Goal: Task Accomplishment & Management: Manage account settings

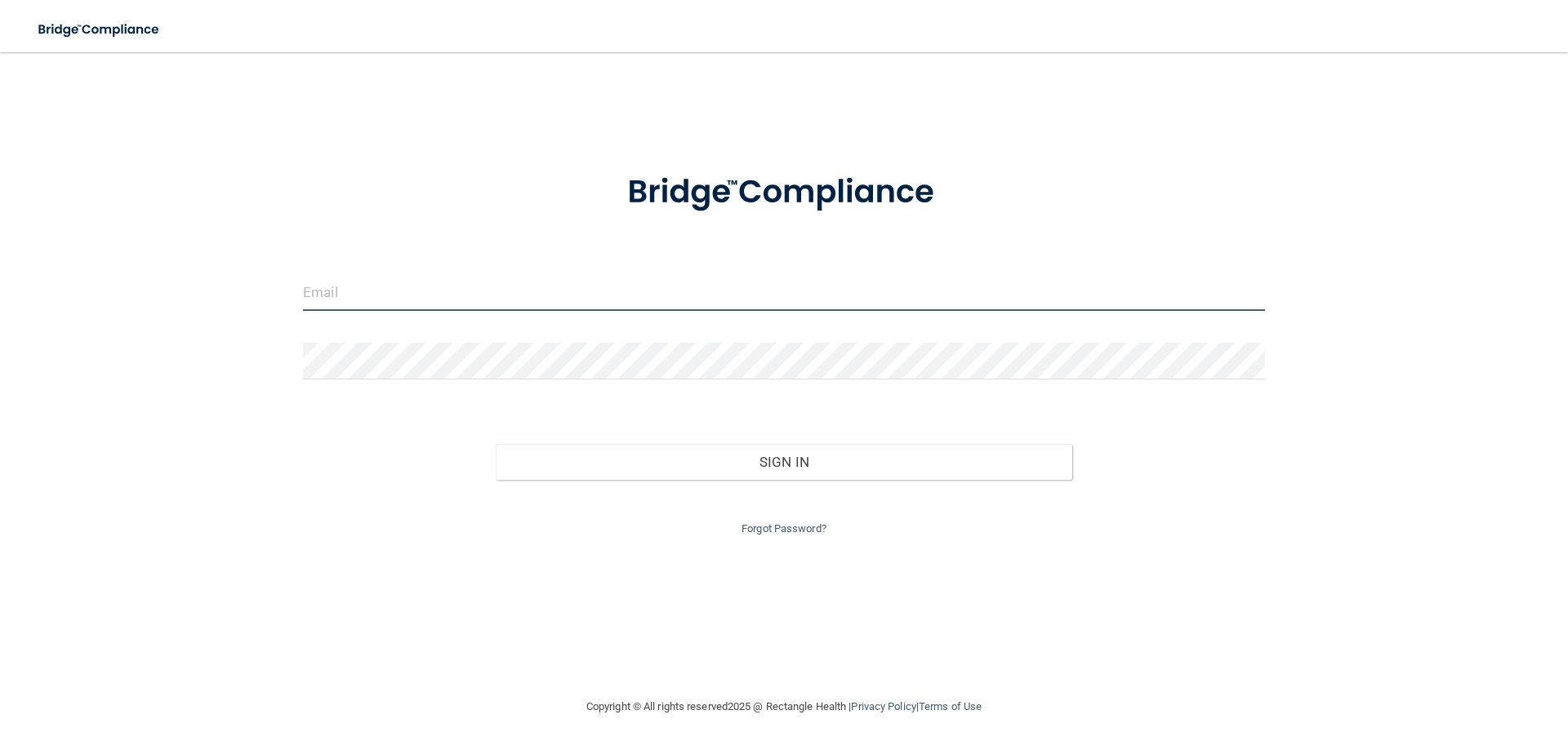
click at [362, 288] on input "email" at bounding box center [784, 293] width 962 height 37
type input "[EMAIL_ADDRESS][DOMAIN_NAME]"
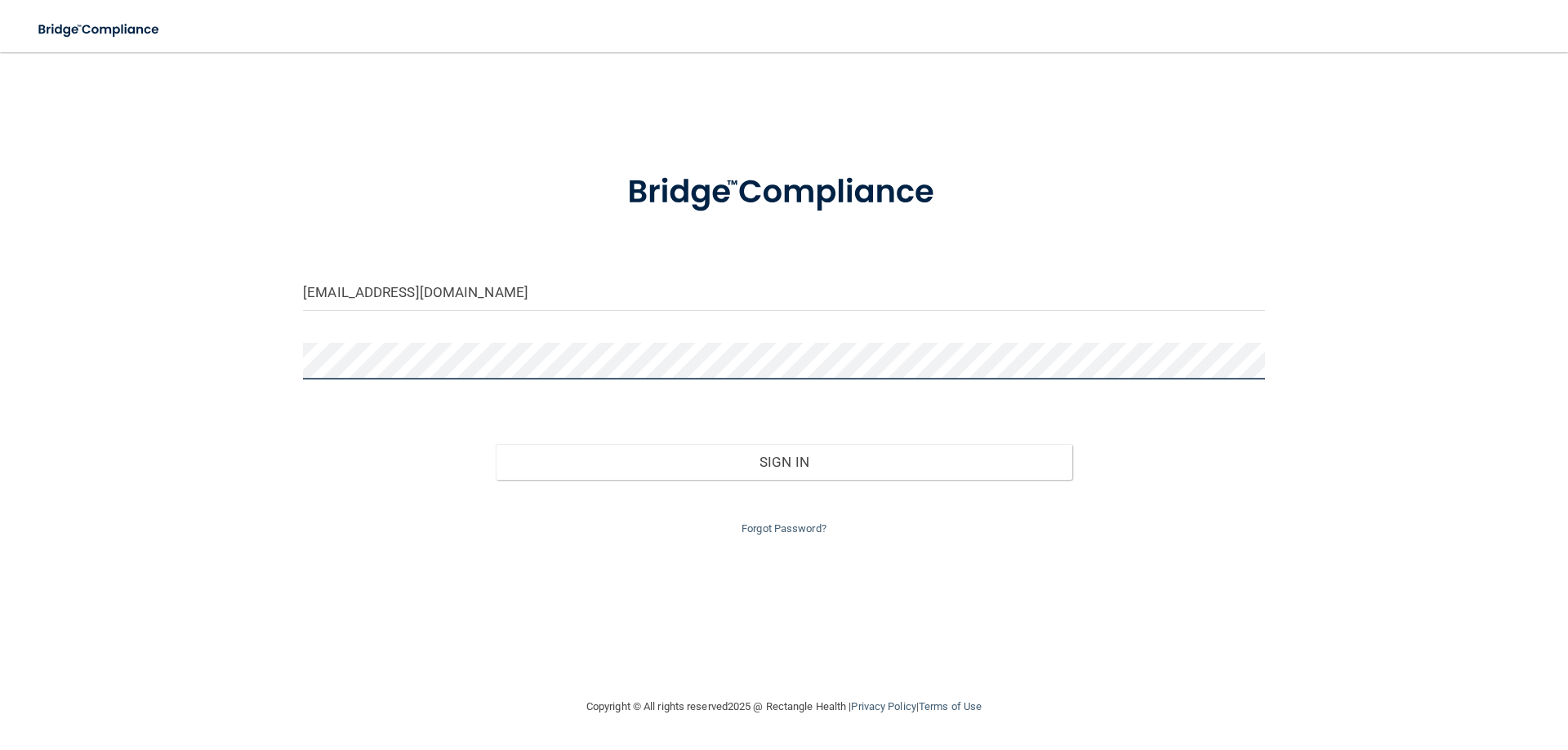
click at [495, 444] on button "Sign In" at bounding box center [784, 462] width 577 height 36
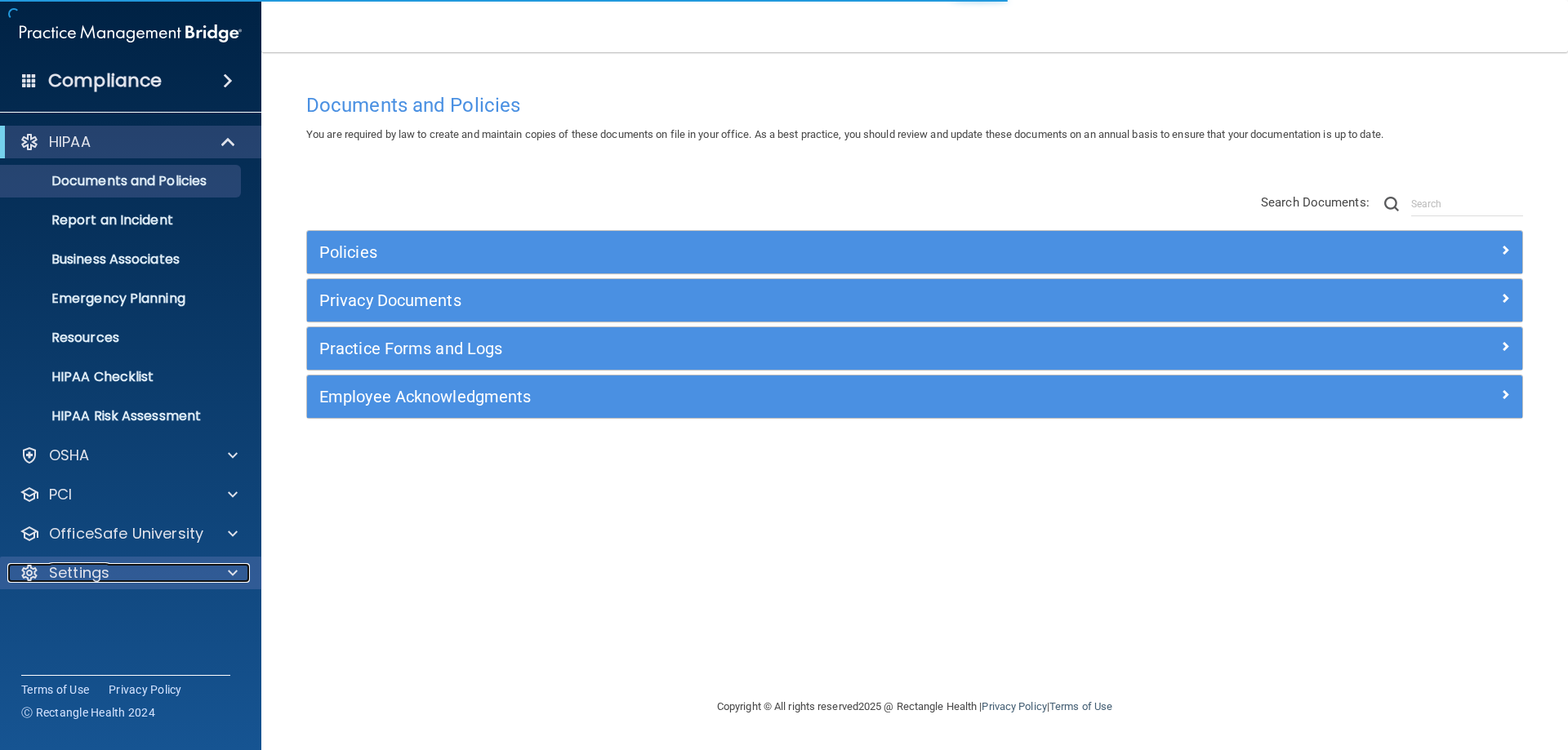
click at [115, 578] on div "Settings" at bounding box center [108, 573] width 202 height 19
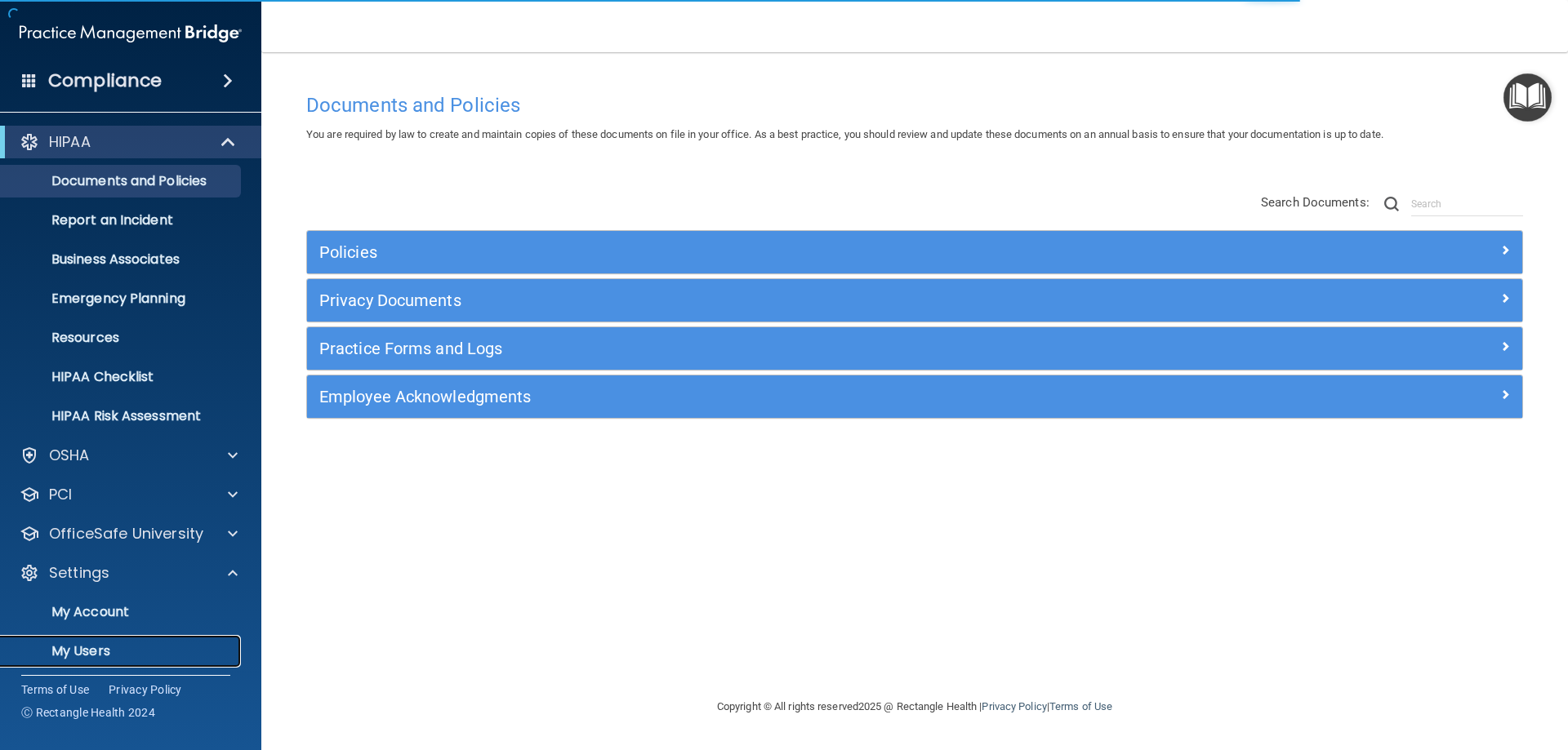
click at [91, 650] on p "My Users" at bounding box center [121, 651] width 223 height 17
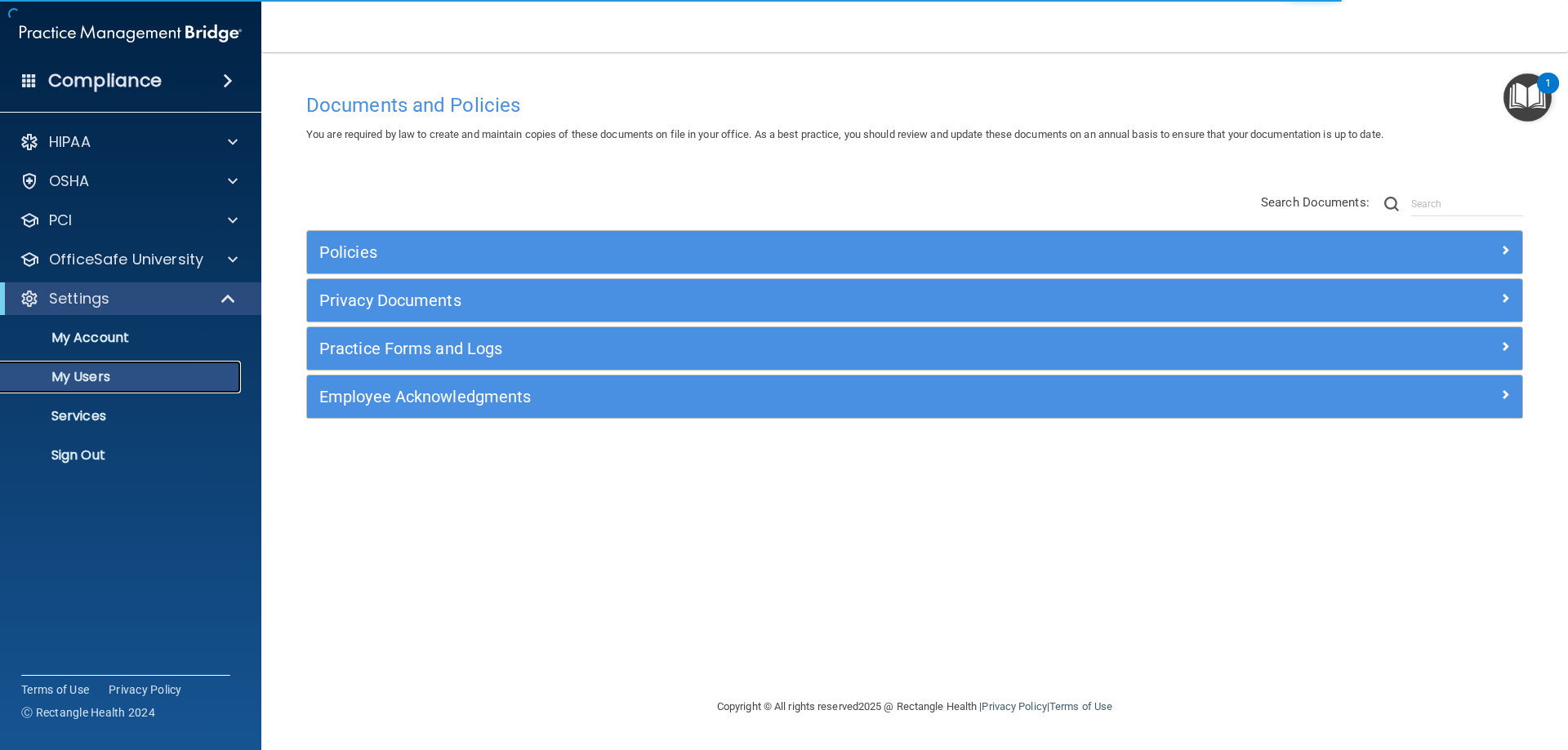
select select "20"
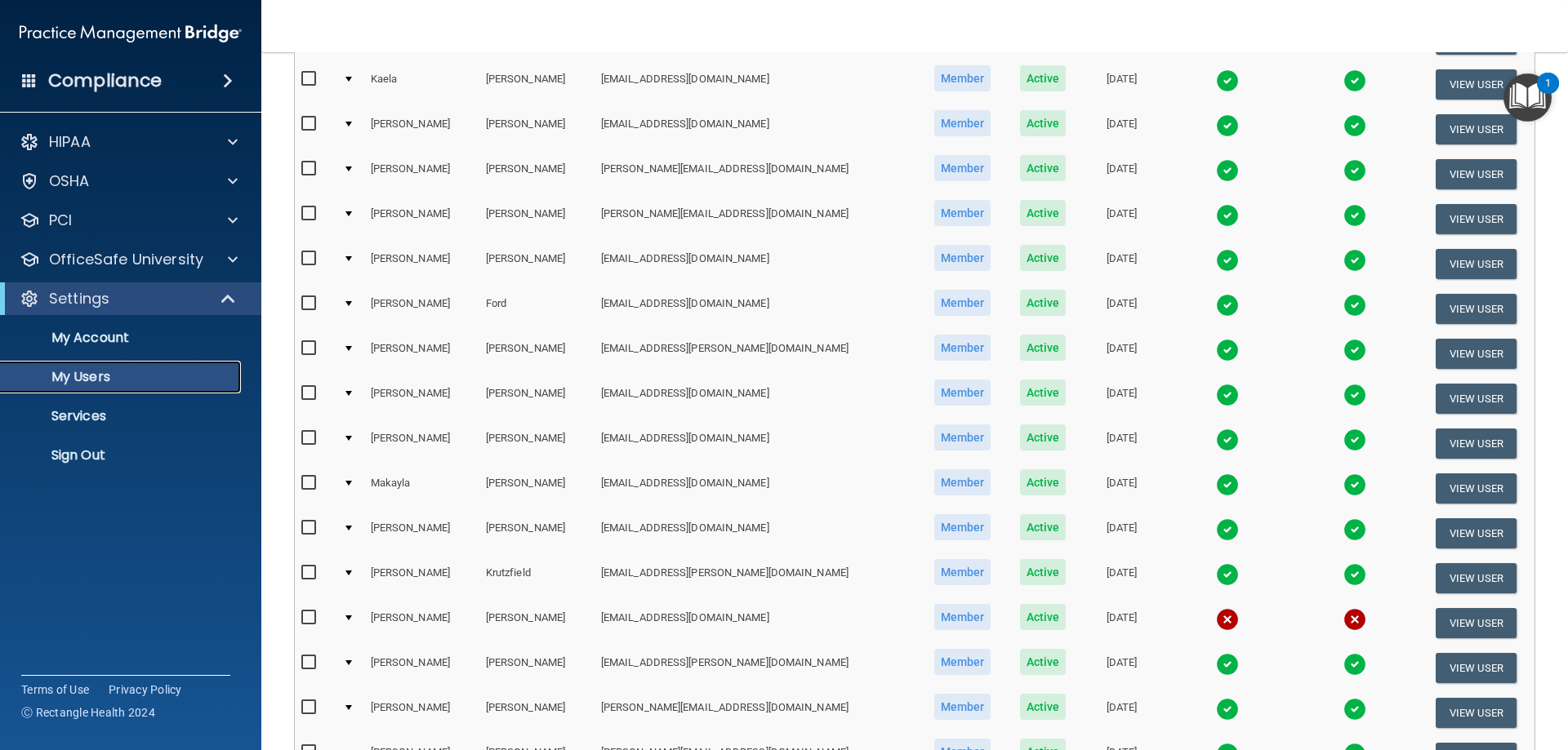
scroll to position [326, 0]
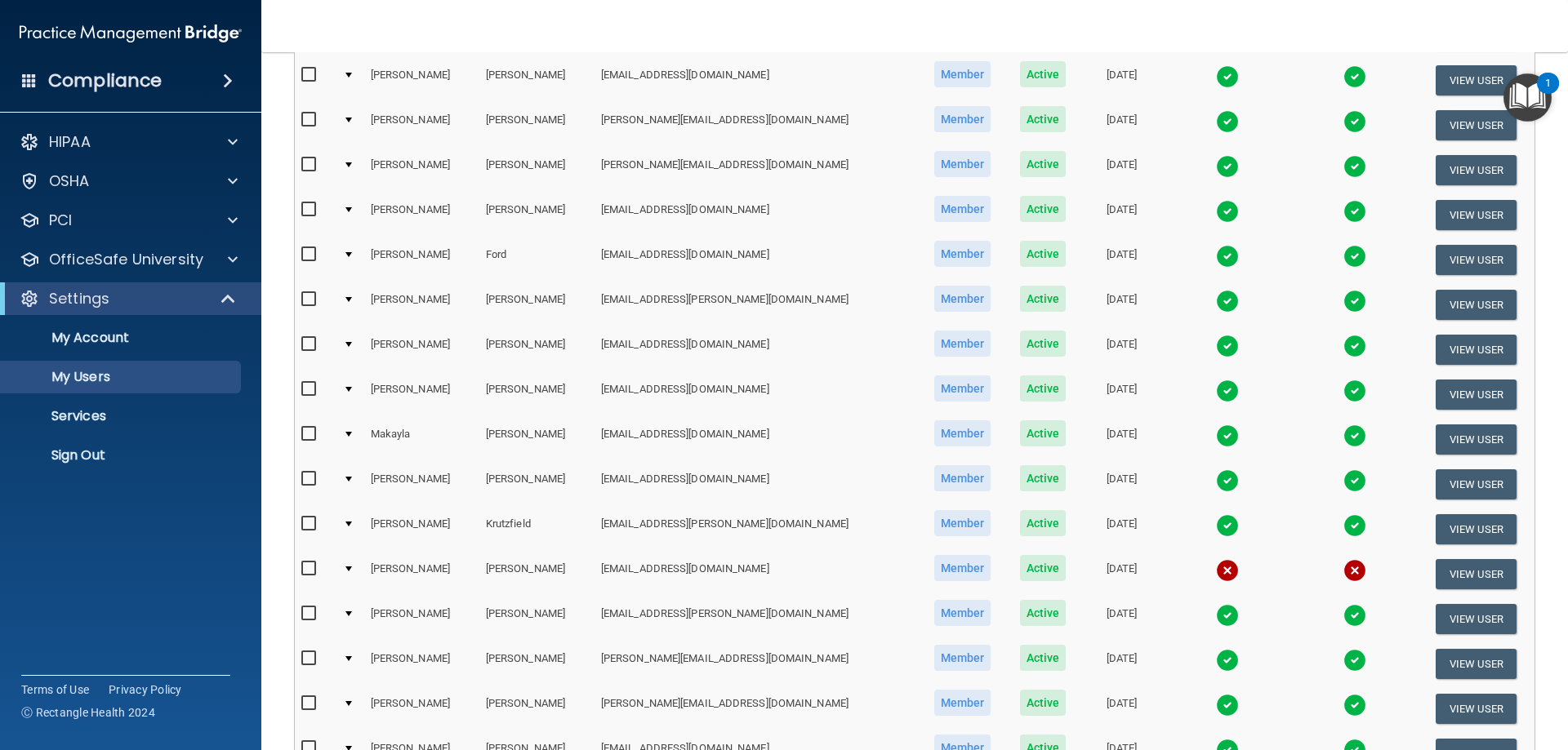
click at [359, 298] on td at bounding box center [350, 305] width 28 height 45
click at [1467, 301] on button "View User" at bounding box center [1476, 305] width 80 height 30
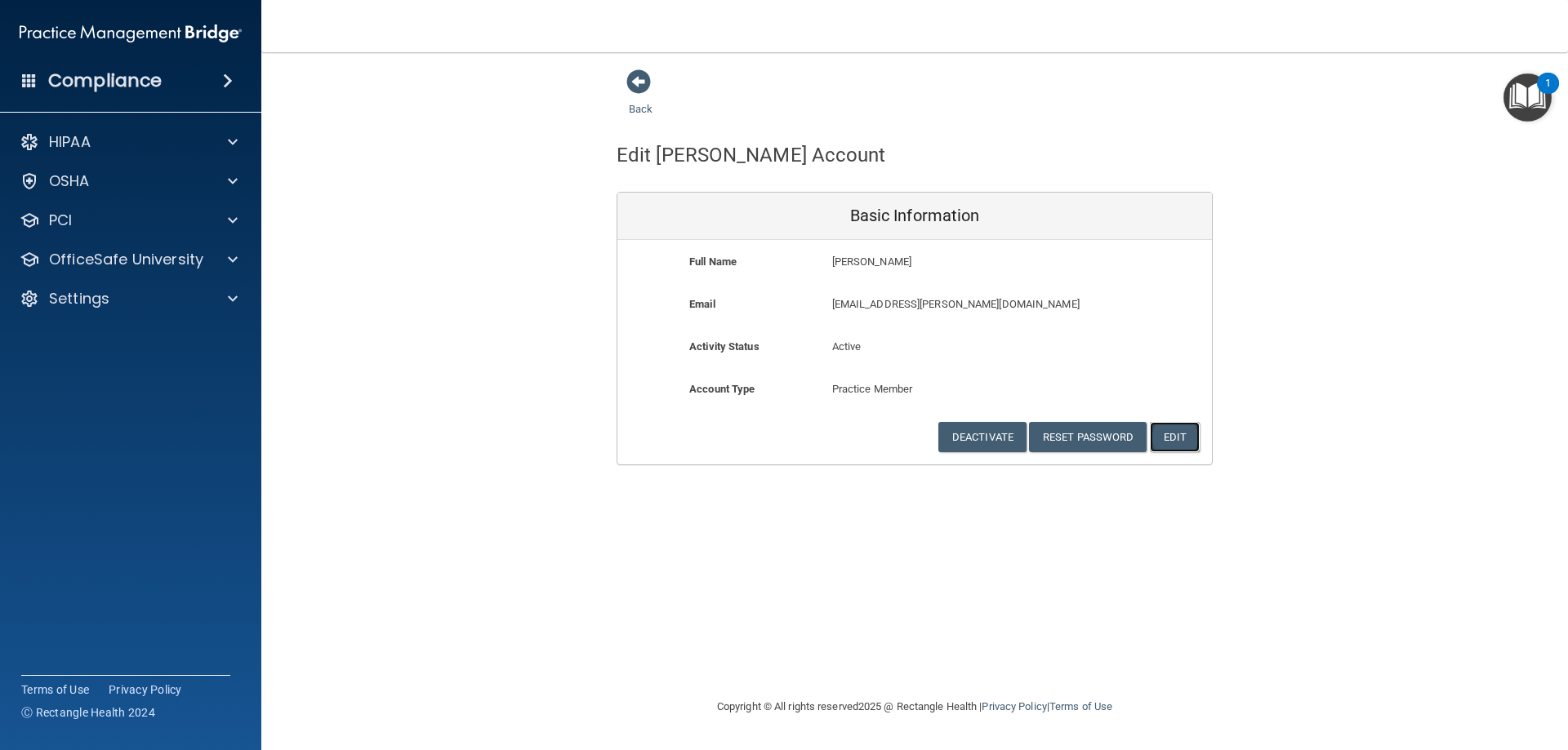
click at [1173, 435] on button "Edit" at bounding box center [1174, 437] width 50 height 30
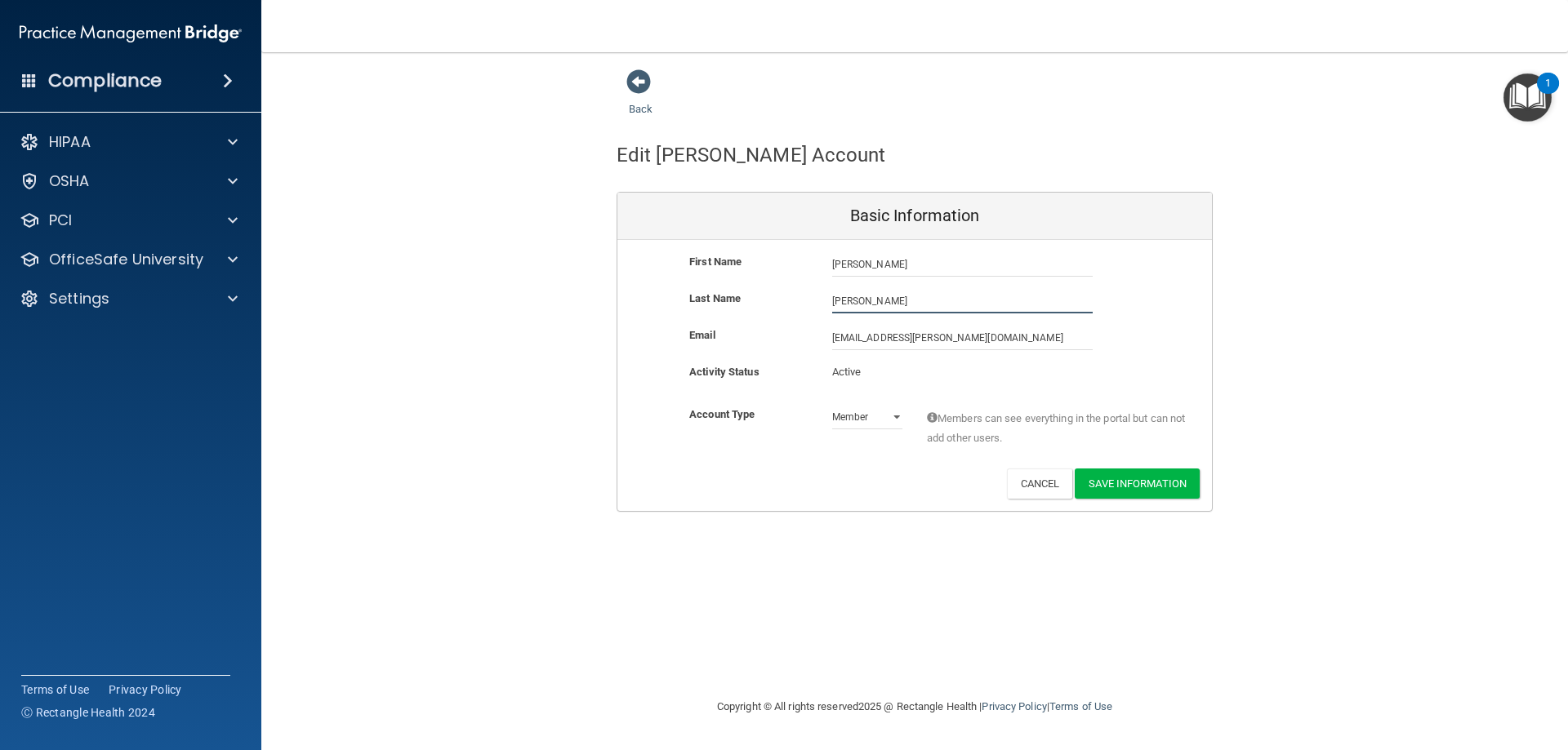
drag, startPoint x: 893, startPoint y: 305, endPoint x: 782, endPoint y: 293, distance: 111.6
click at [782, 293] on div "Last Name Gillespie" at bounding box center [914, 301] width 594 height 25
type input "[PERSON_NAME]"
click at [1170, 486] on button "Save Information" at bounding box center [1136, 483] width 125 height 30
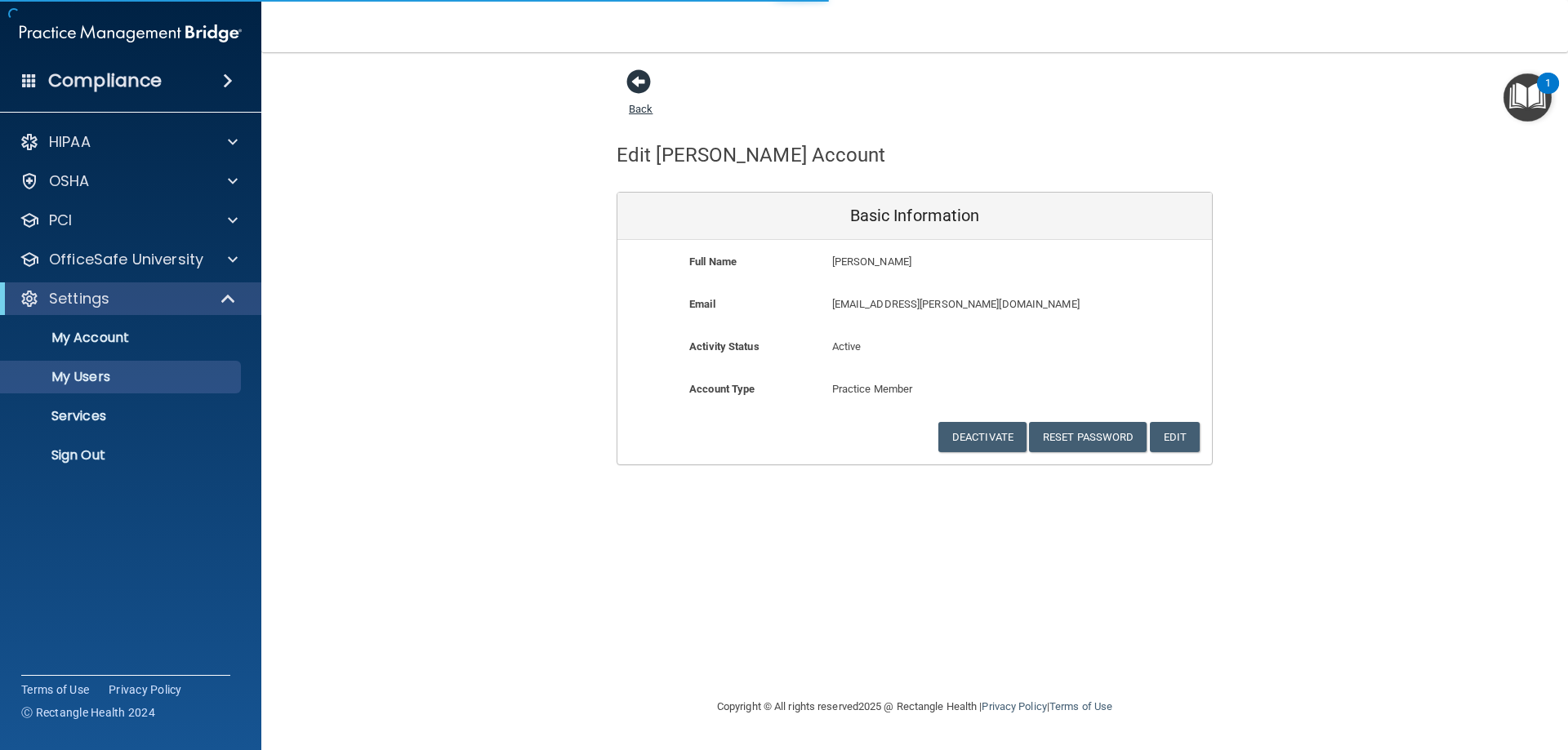
click at [642, 85] on span at bounding box center [638, 81] width 25 height 25
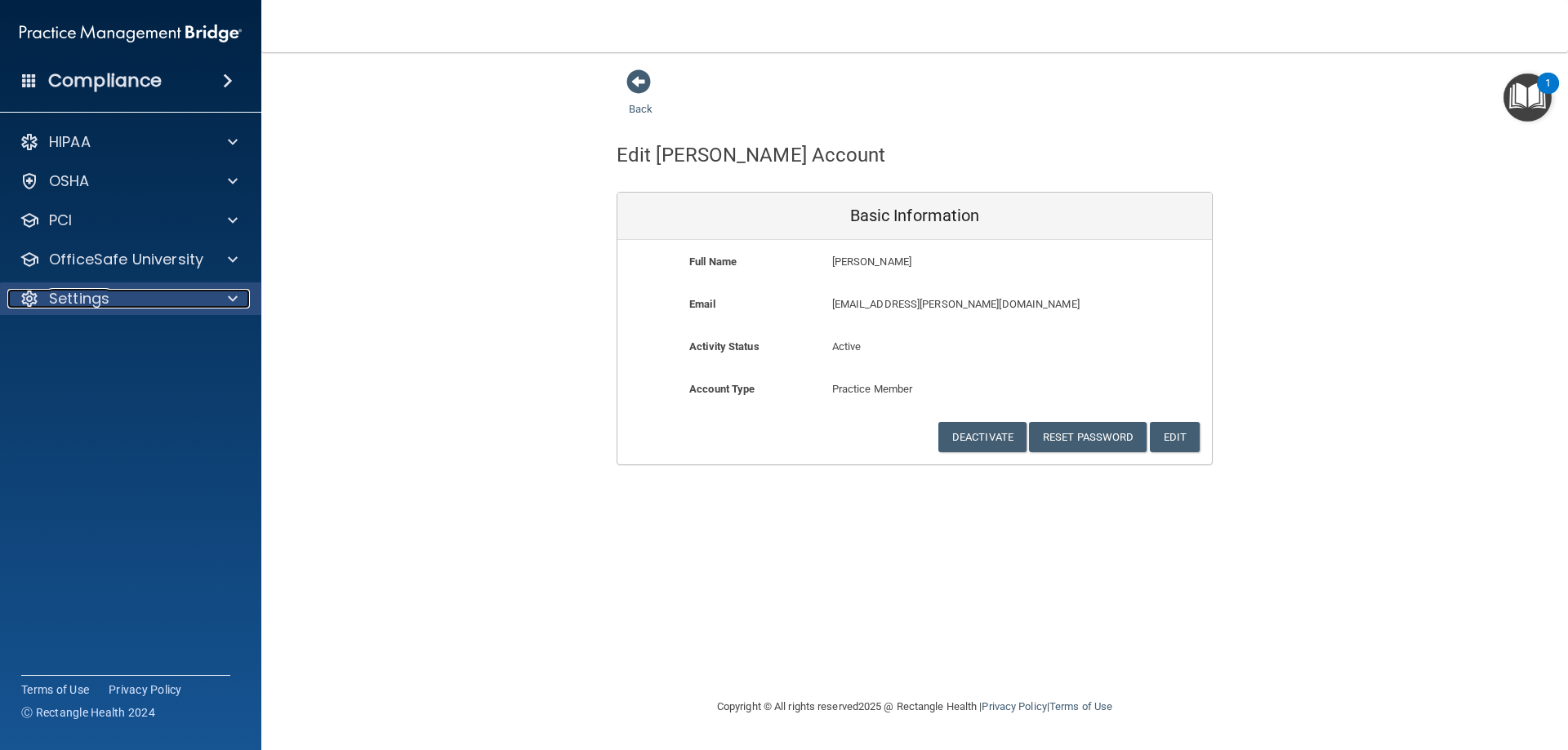
click at [128, 291] on div "Settings" at bounding box center [108, 298] width 202 height 19
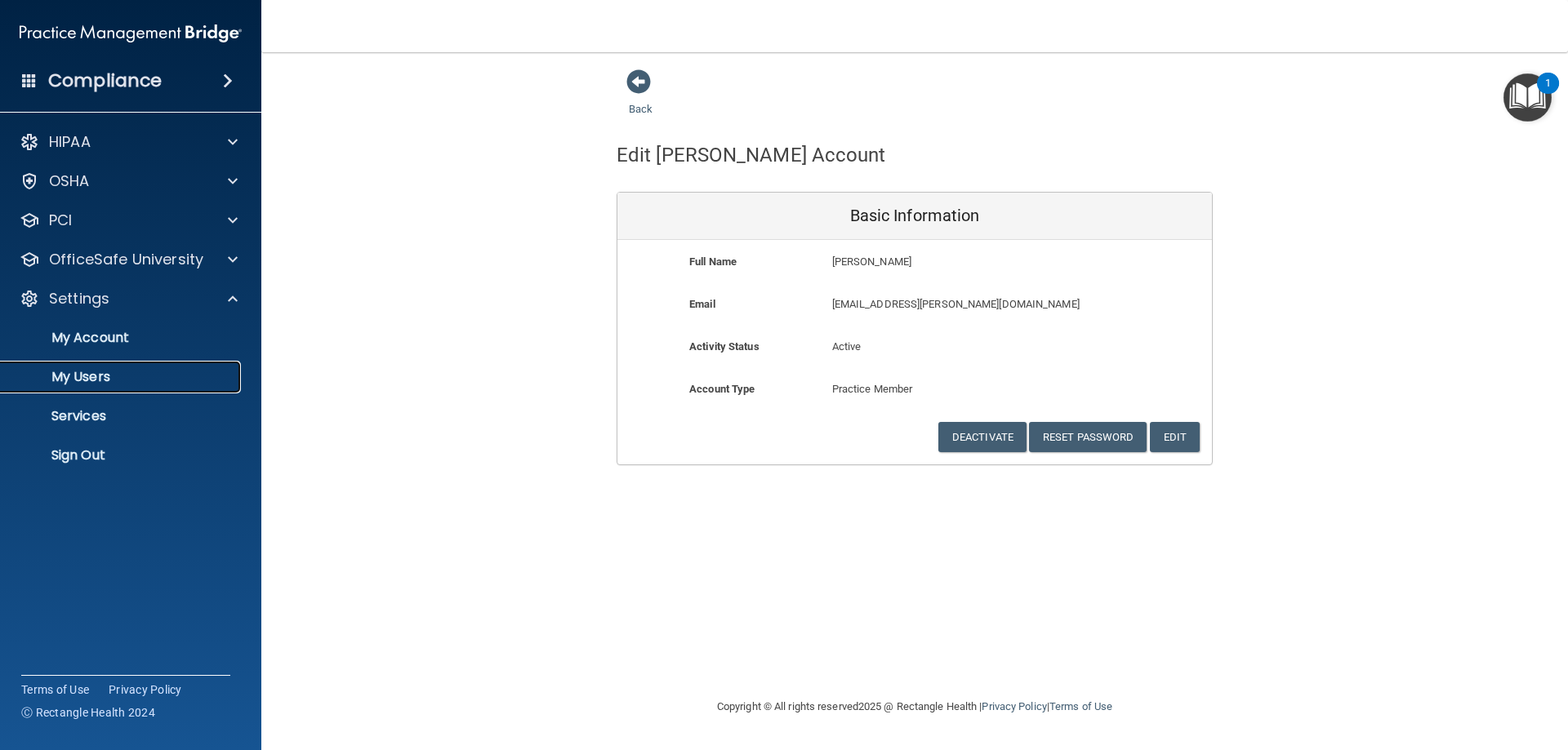
click at [99, 373] on p "My Users" at bounding box center [121, 377] width 223 height 17
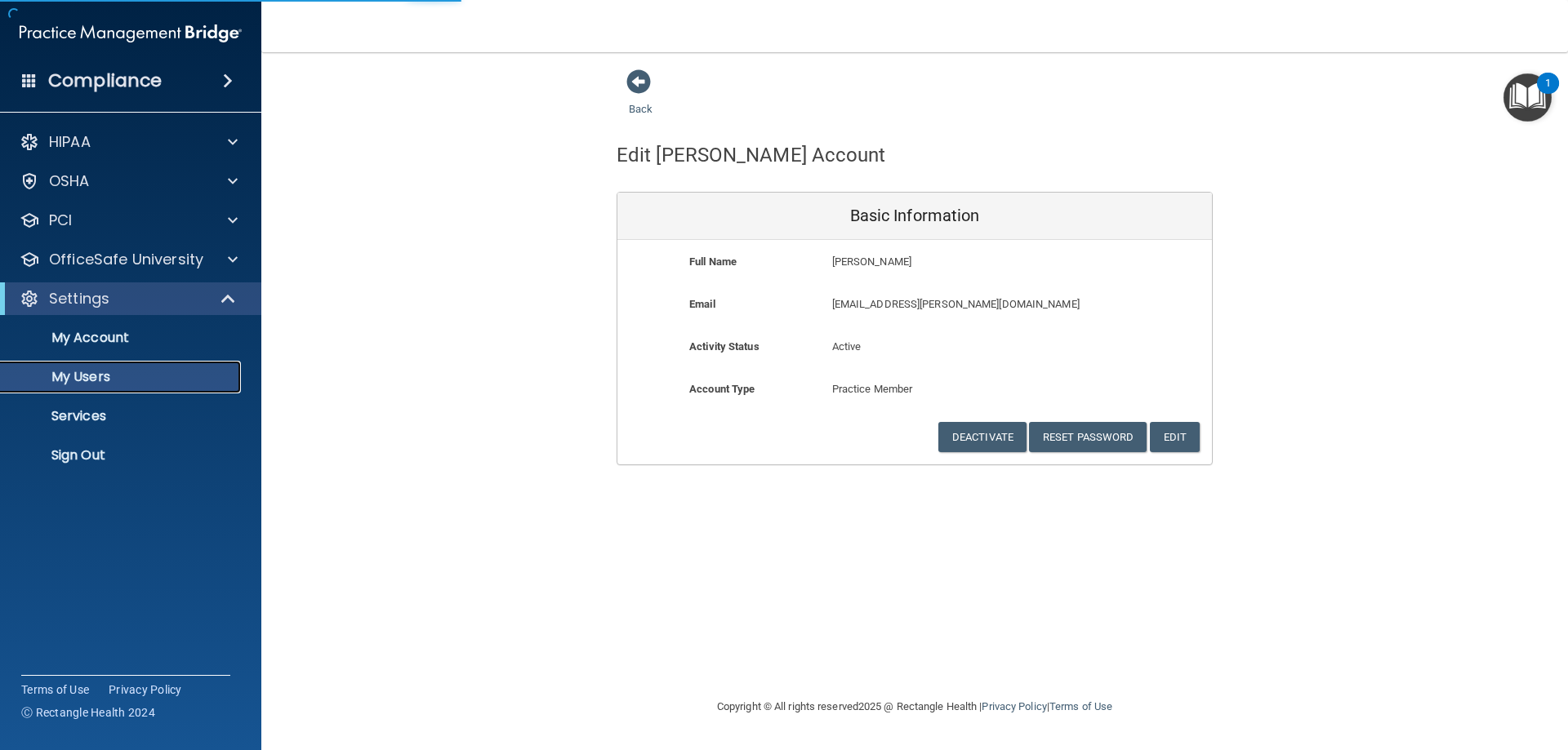
select select "20"
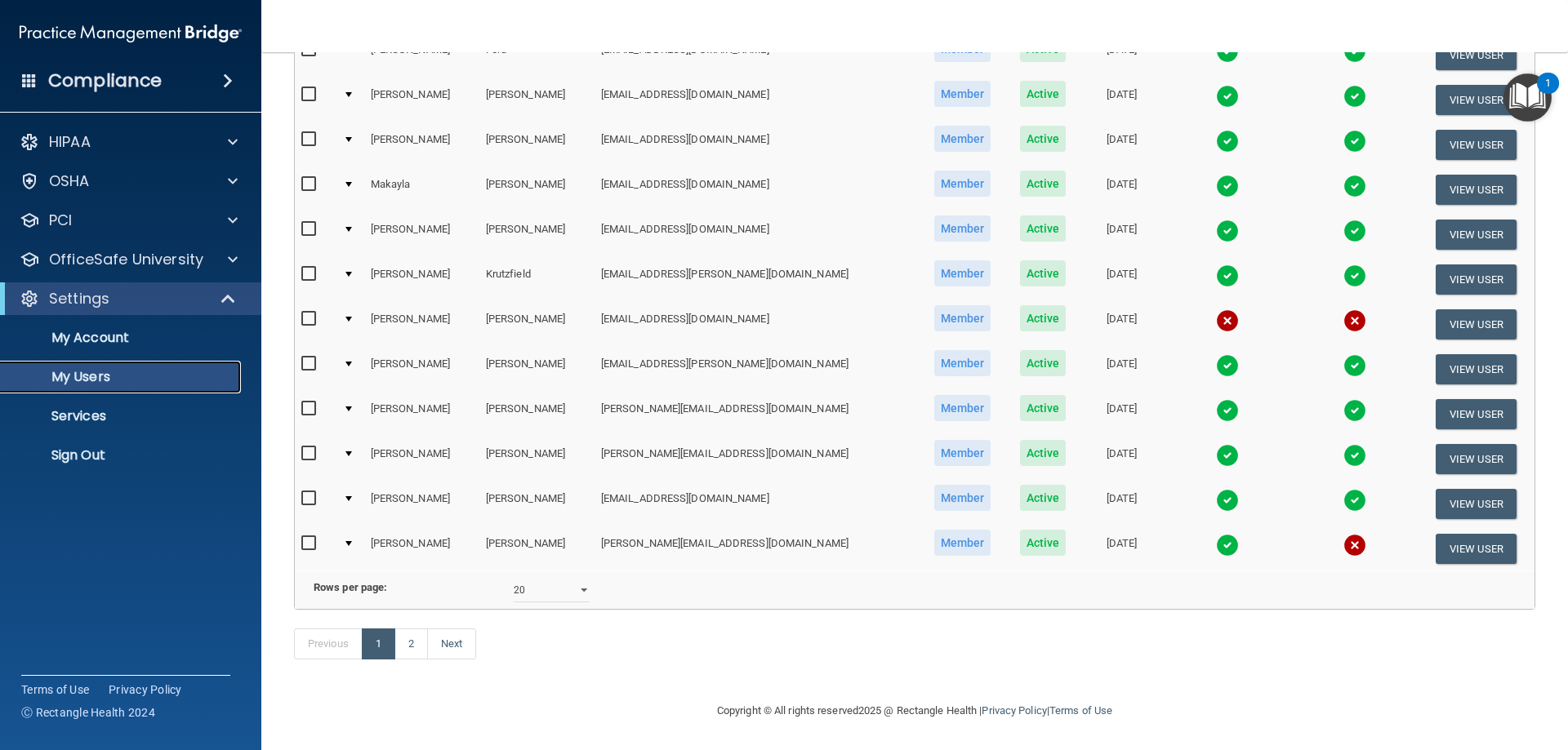
scroll to position [600, 0]
click at [407, 642] on link "2" at bounding box center [411, 644] width 33 height 31
select select "20"
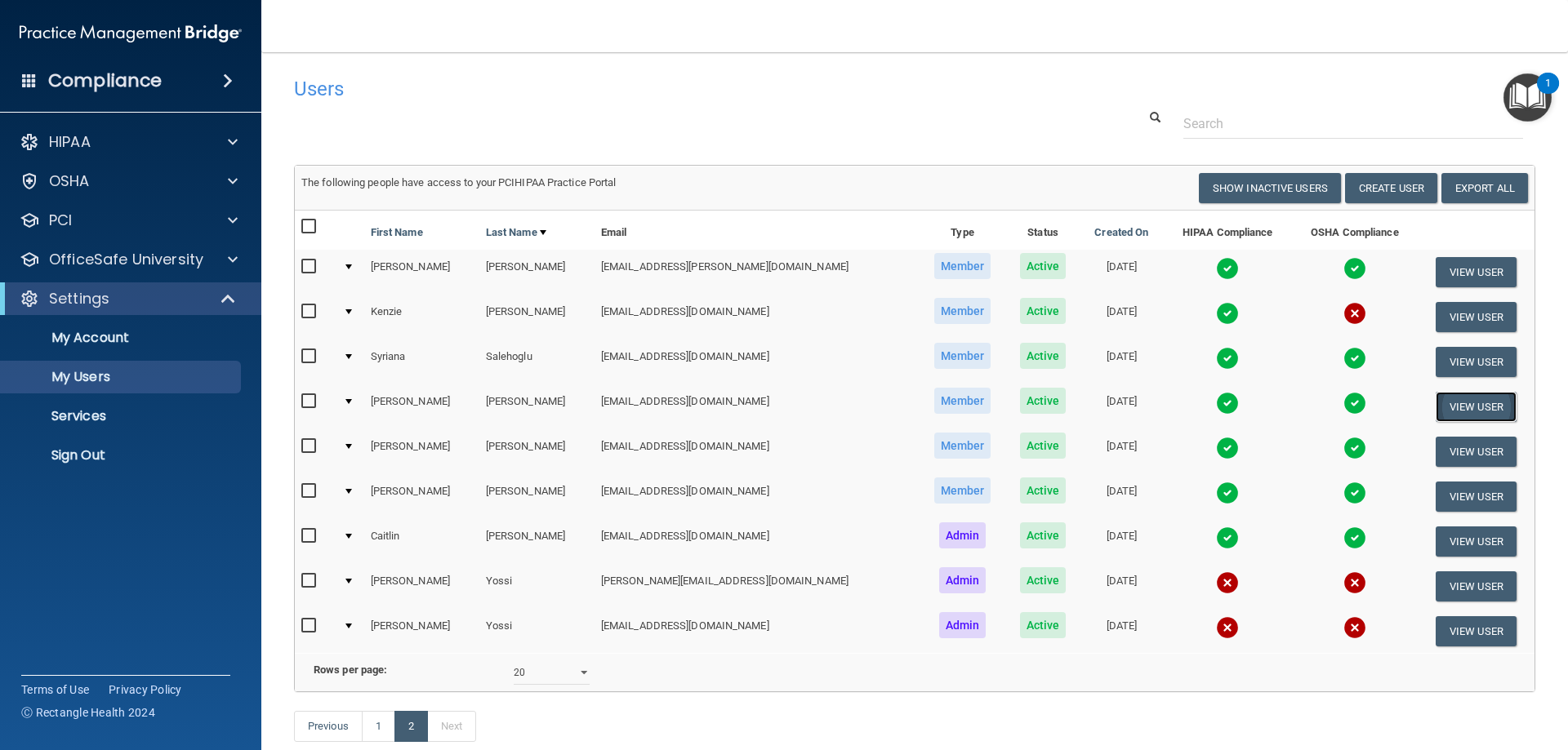
click at [1445, 400] on button "View User" at bounding box center [1476, 406] width 80 height 30
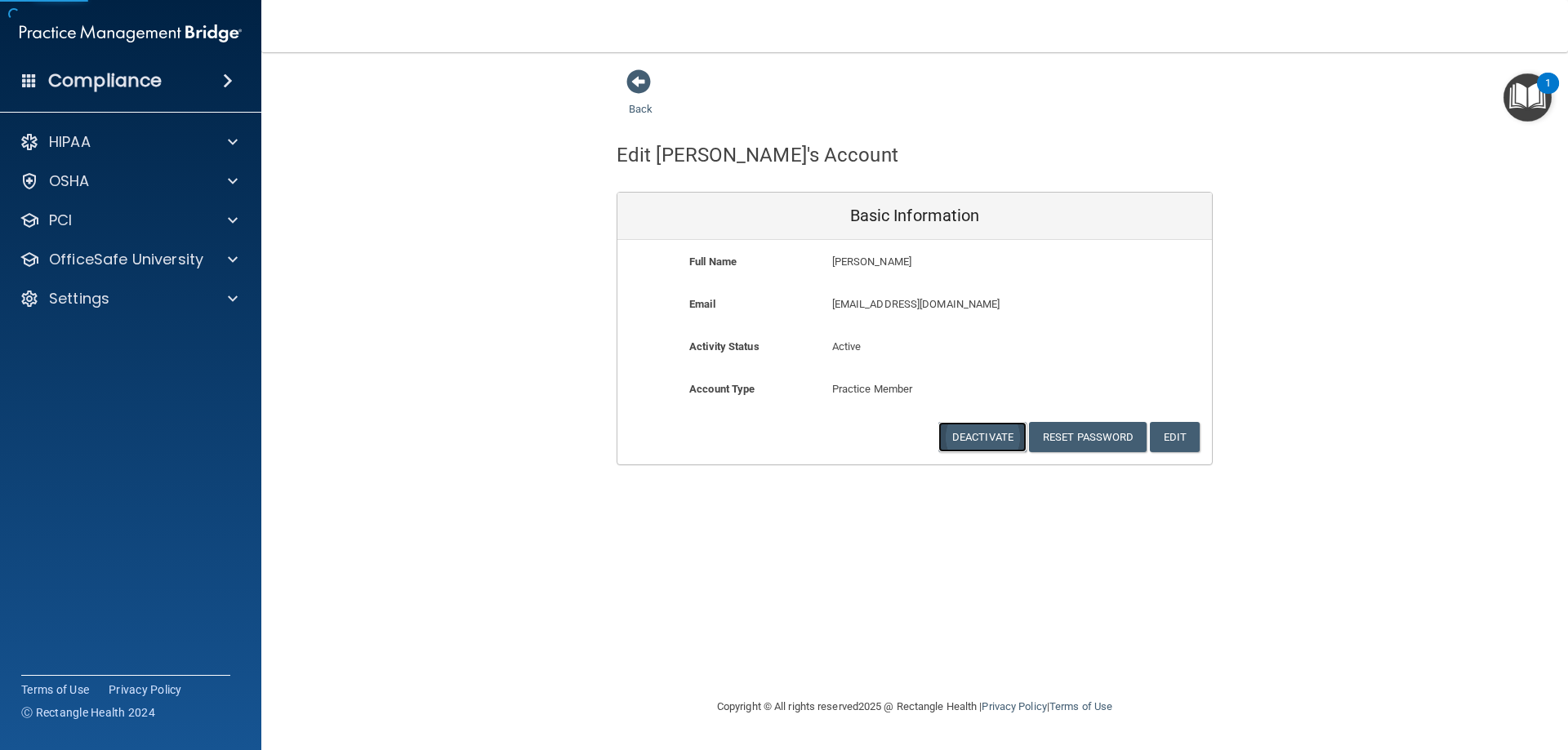
click at [983, 431] on button "Deactivate" at bounding box center [981, 437] width 88 height 30
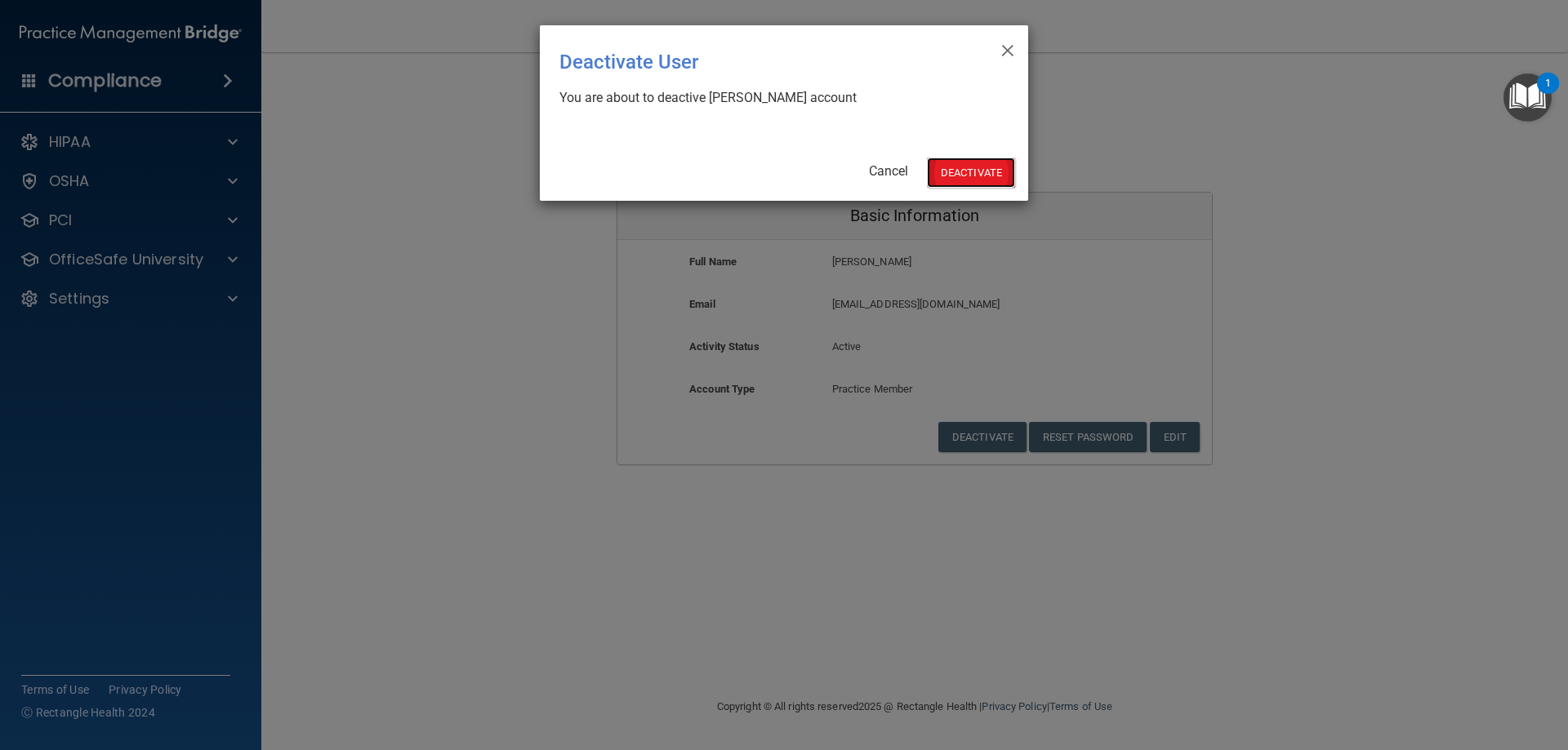
click at [956, 175] on button "Deactivate" at bounding box center [970, 173] width 88 height 30
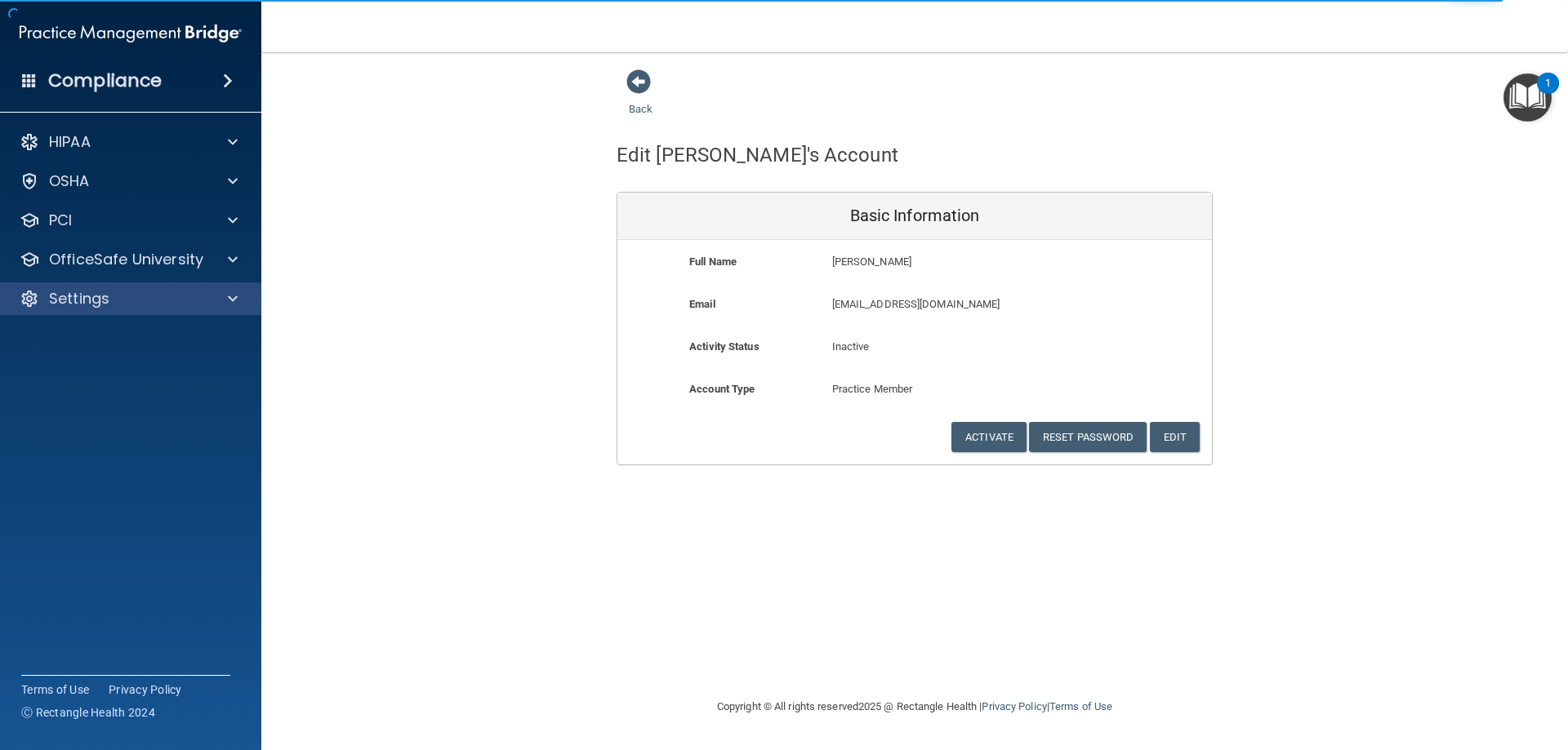
click at [81, 311] on div "Settings" at bounding box center [131, 298] width 262 height 32
click at [223, 298] on div at bounding box center [230, 298] width 41 height 19
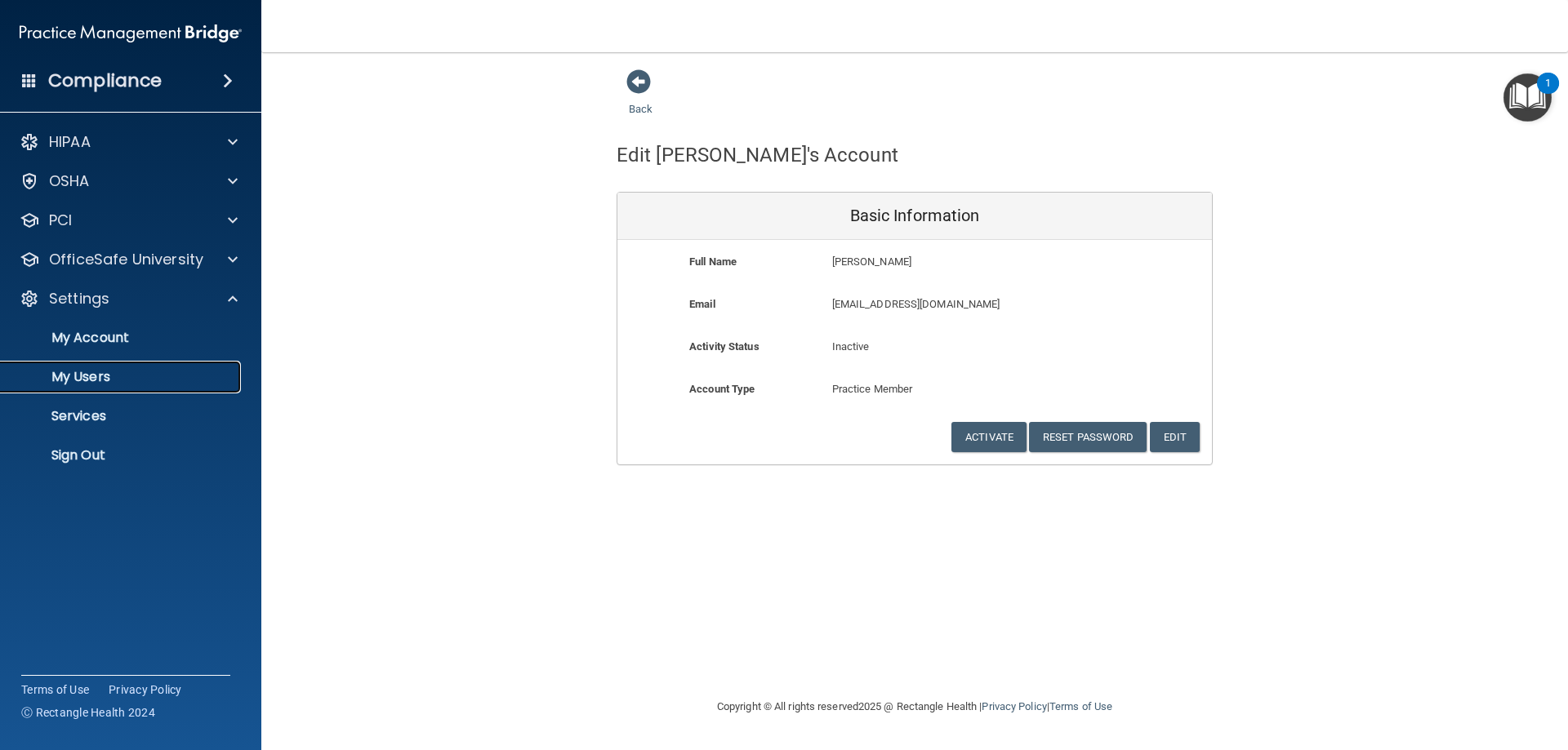
click at [94, 374] on p "My Users" at bounding box center [121, 377] width 223 height 17
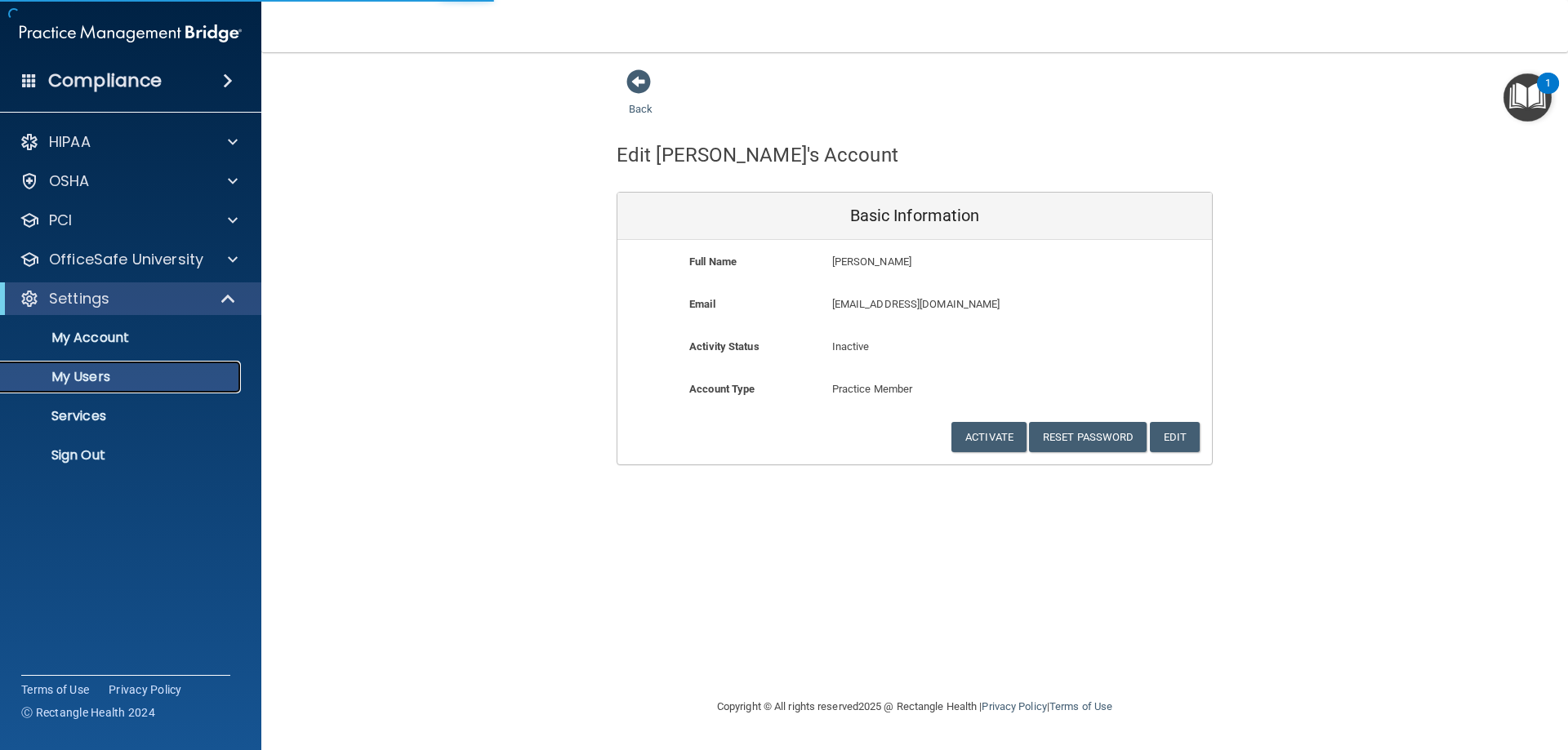
select select "20"
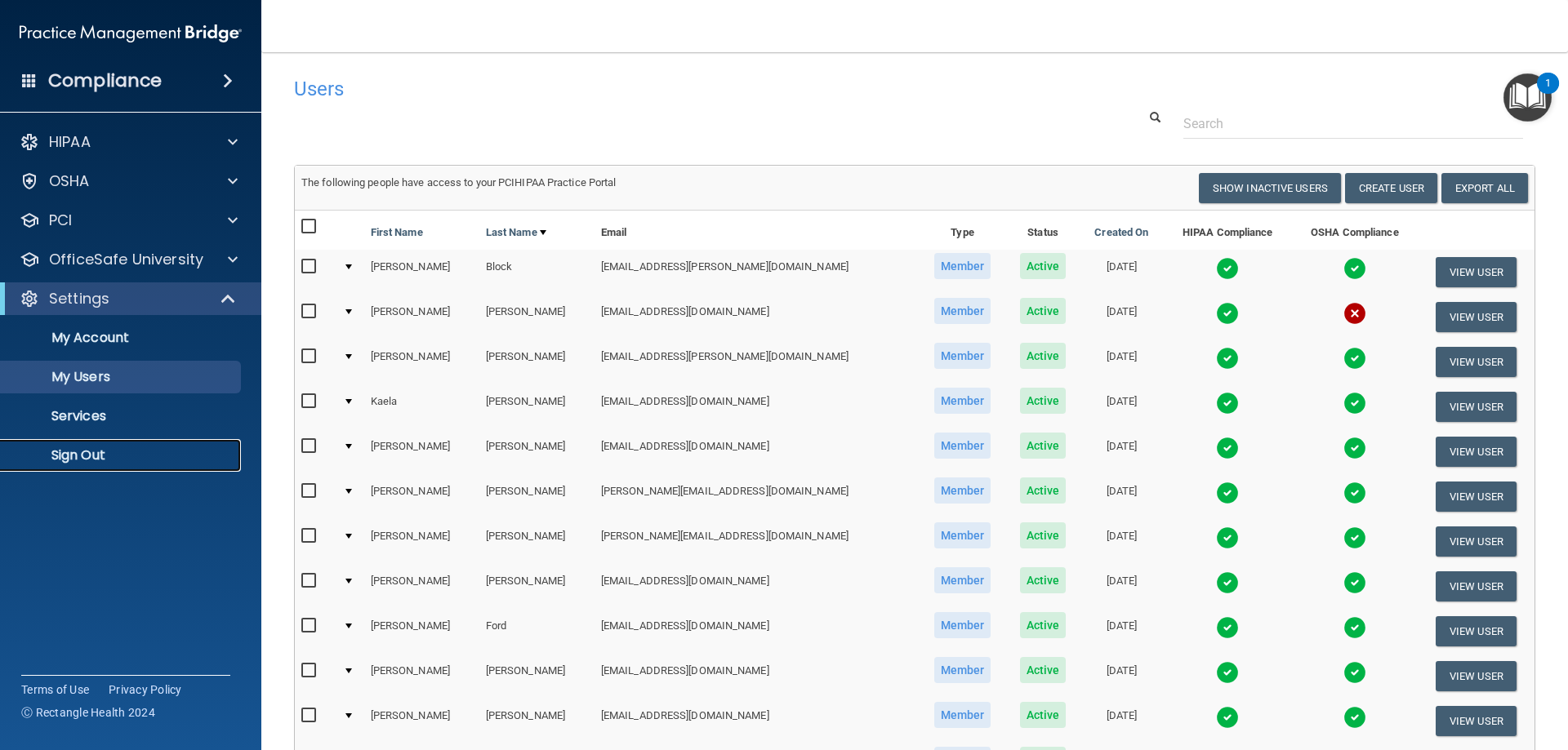
click at [91, 460] on p "Sign Out" at bounding box center [121, 455] width 223 height 17
